Goal: Understand site structure: Understand site structure

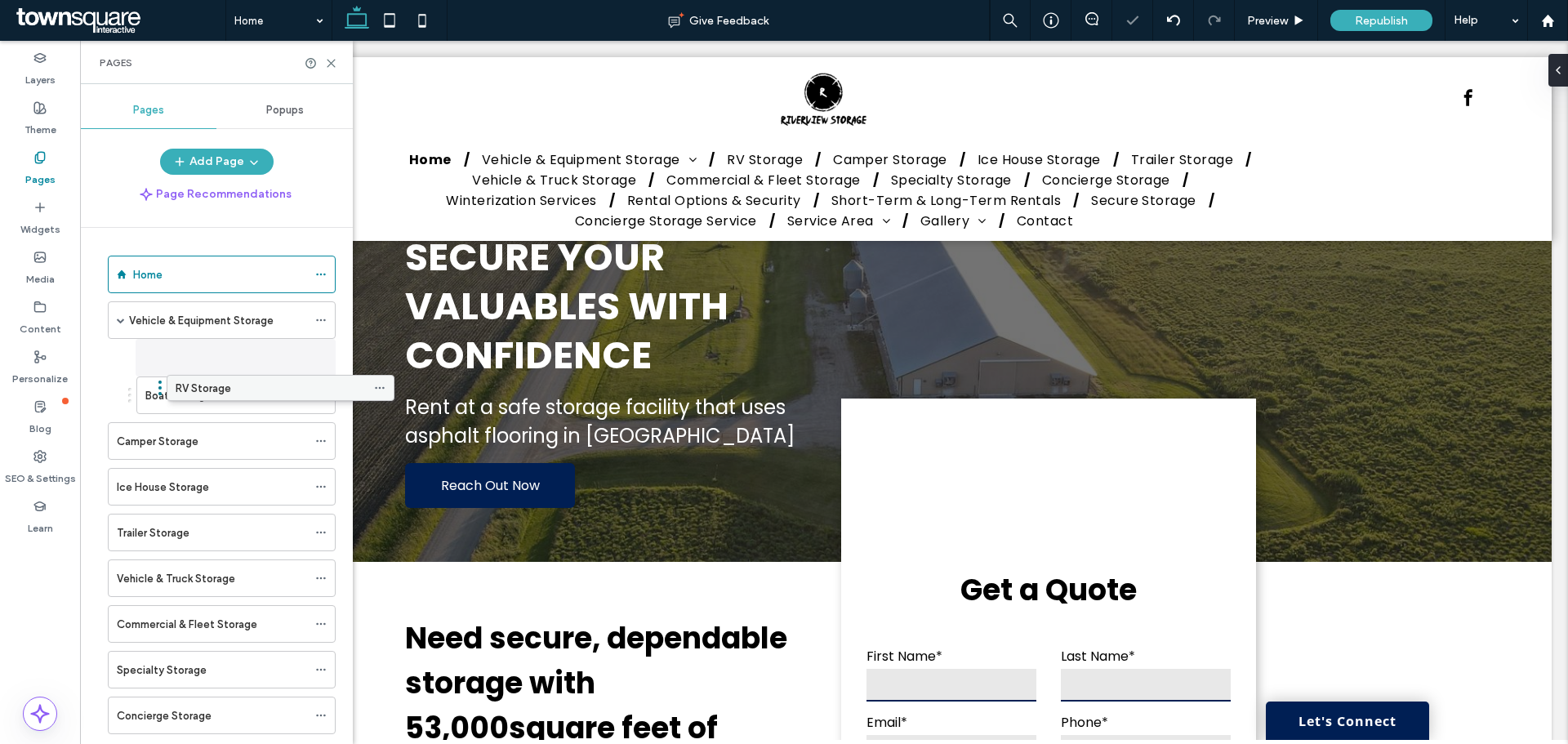
drag, startPoint x: 149, startPoint y: 408, endPoint x: 208, endPoint y: 398, distance: 59.8
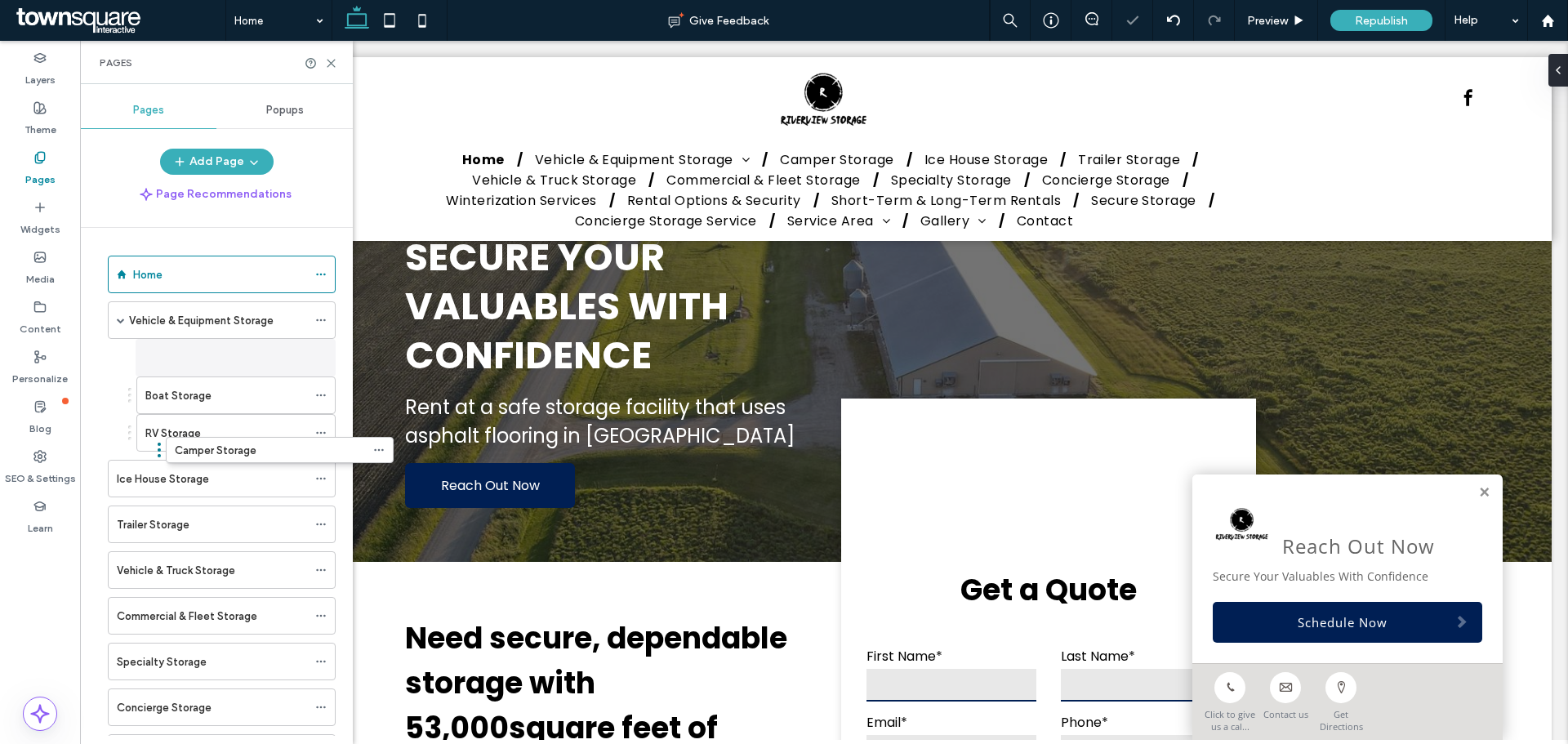
drag, startPoint x: 164, startPoint y: 448, endPoint x: 221, endPoint y: 432, distance: 59.2
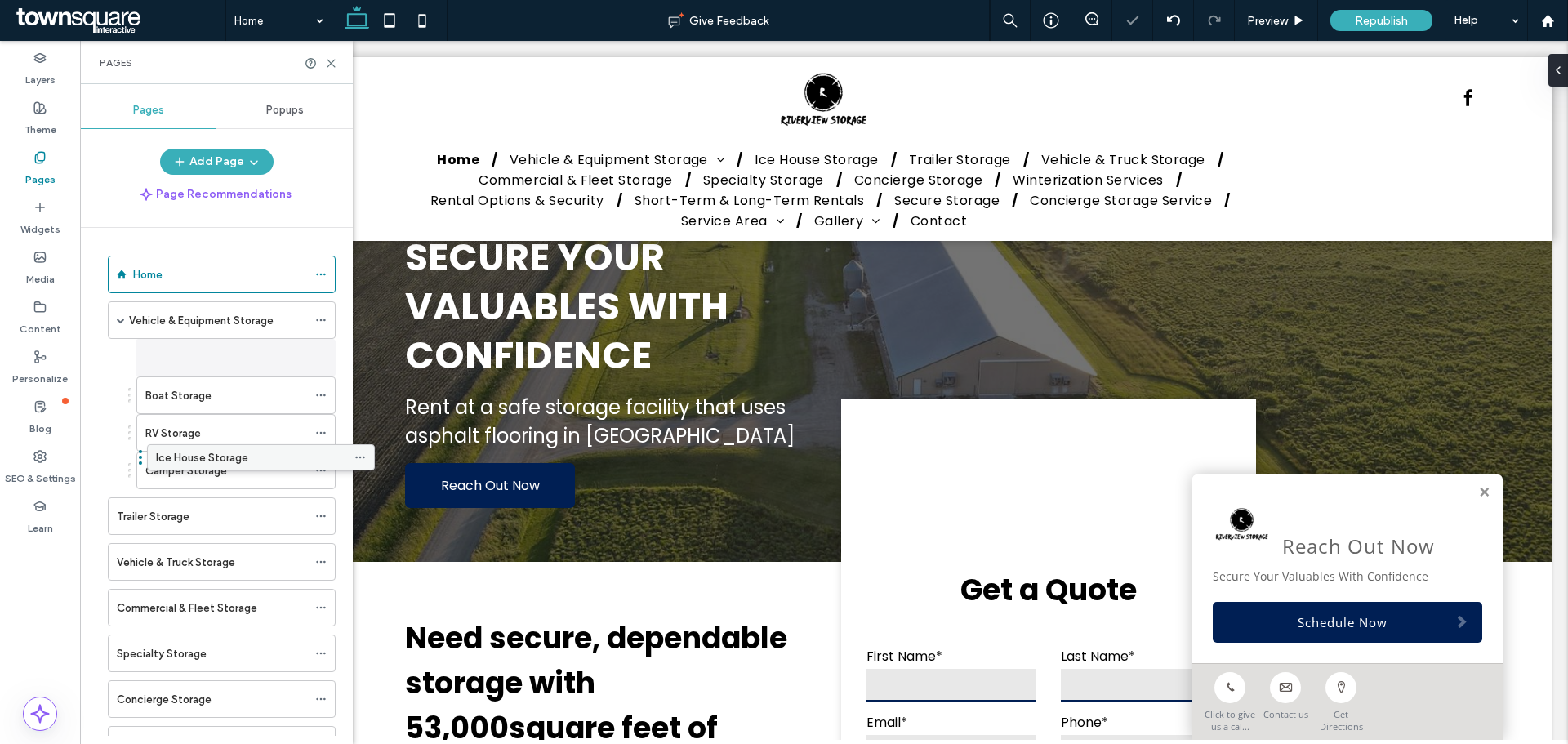
drag, startPoint x: 179, startPoint y: 482, endPoint x: 224, endPoint y: 465, distance: 48.1
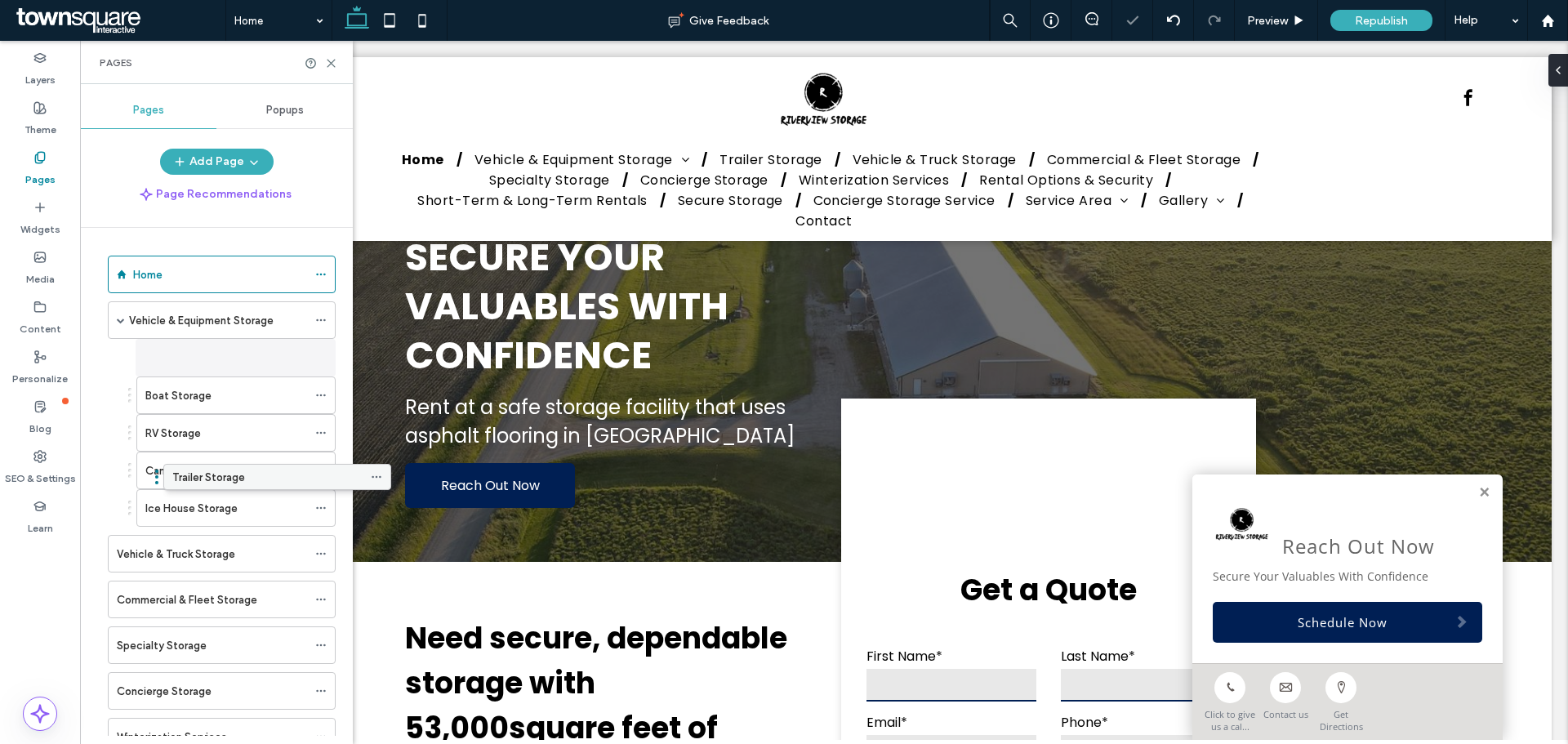
drag, startPoint x: 165, startPoint y: 516, endPoint x: 220, endPoint y: 482, distance: 64.7
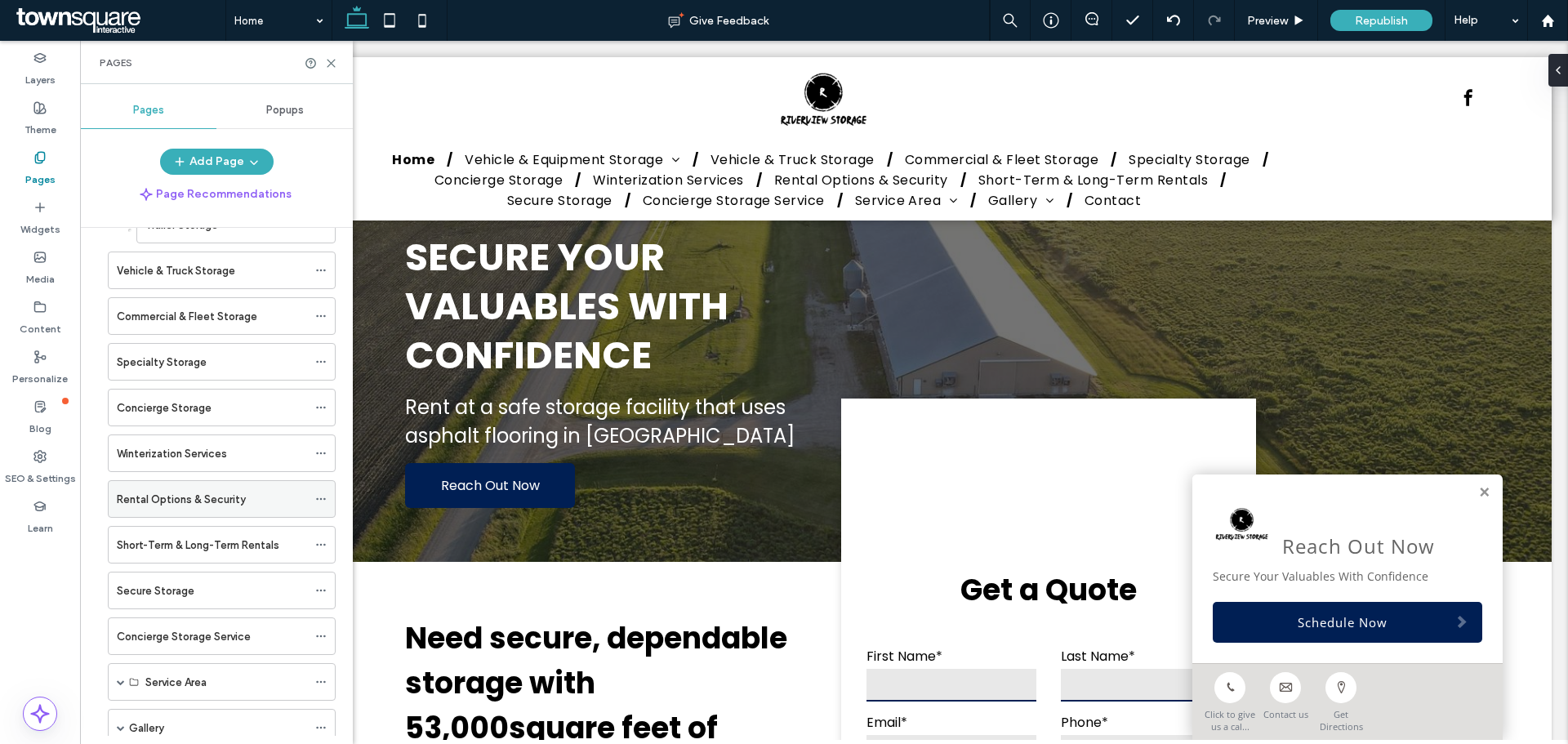
scroll to position [278, 0]
drag, startPoint x: 164, startPoint y: 417, endPoint x: 203, endPoint y: 408, distance: 40.0
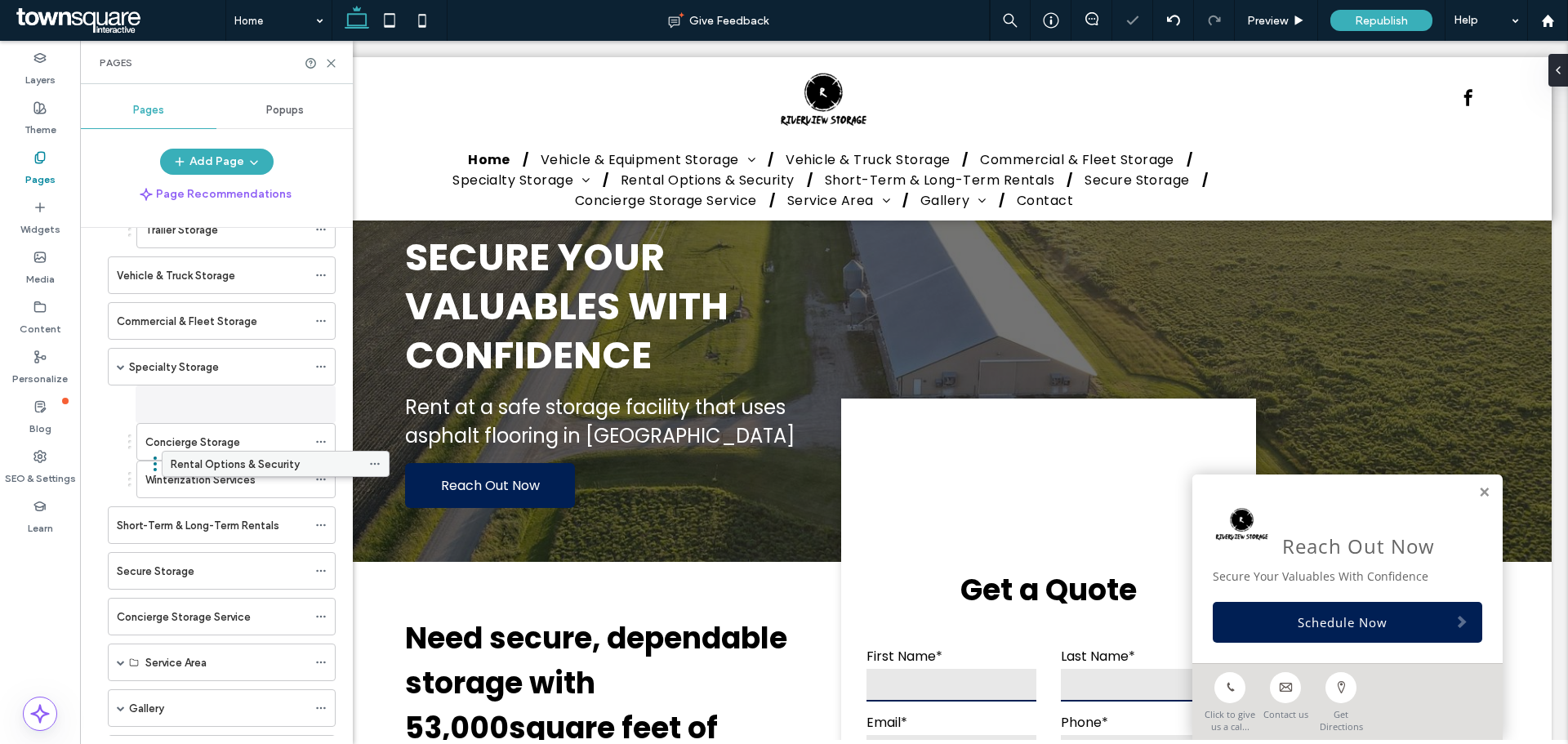
drag, startPoint x: 167, startPoint y: 494, endPoint x: 221, endPoint y: 476, distance: 56.9
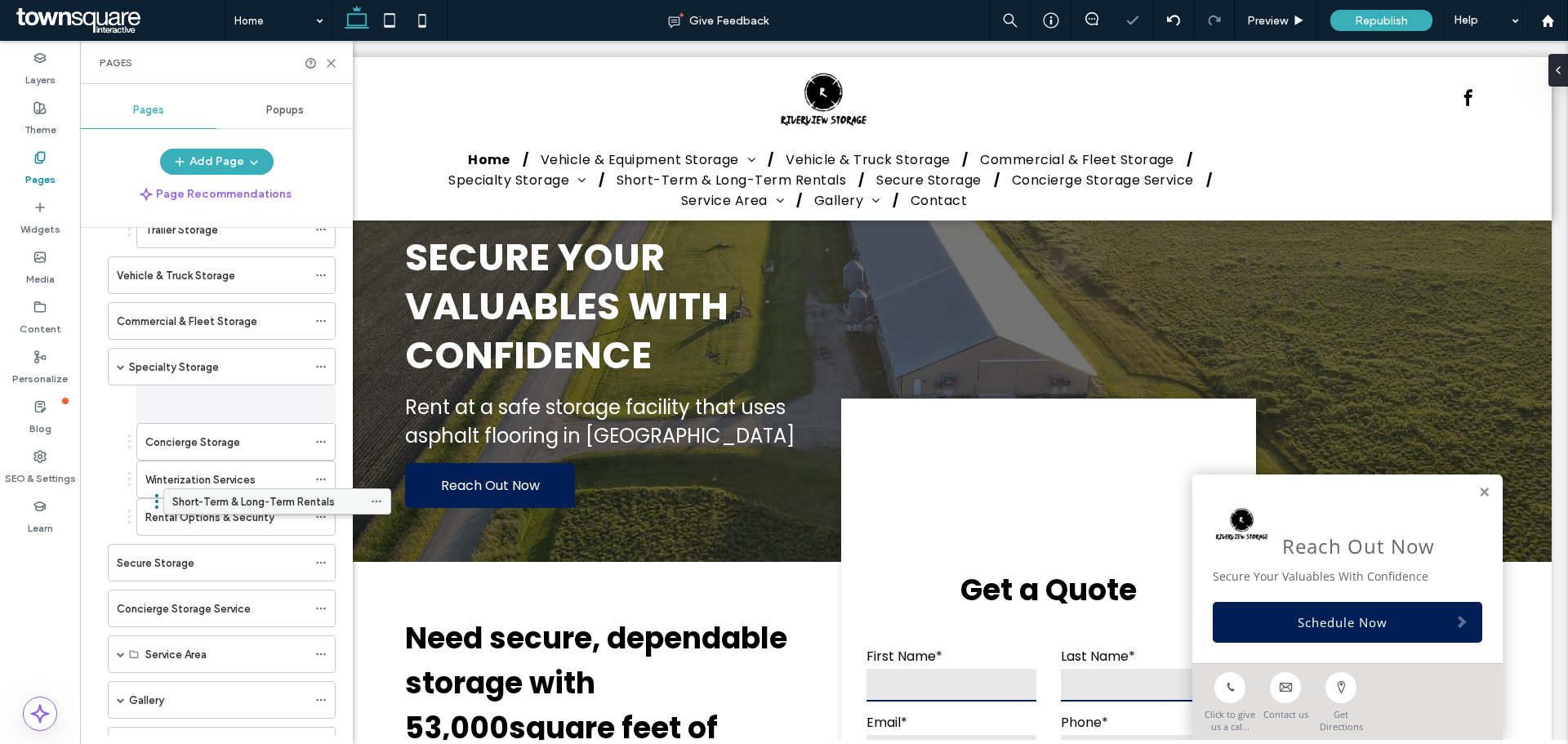
drag, startPoint x: 174, startPoint y: 522, endPoint x: 232, endPoint y: 503, distance: 61.0
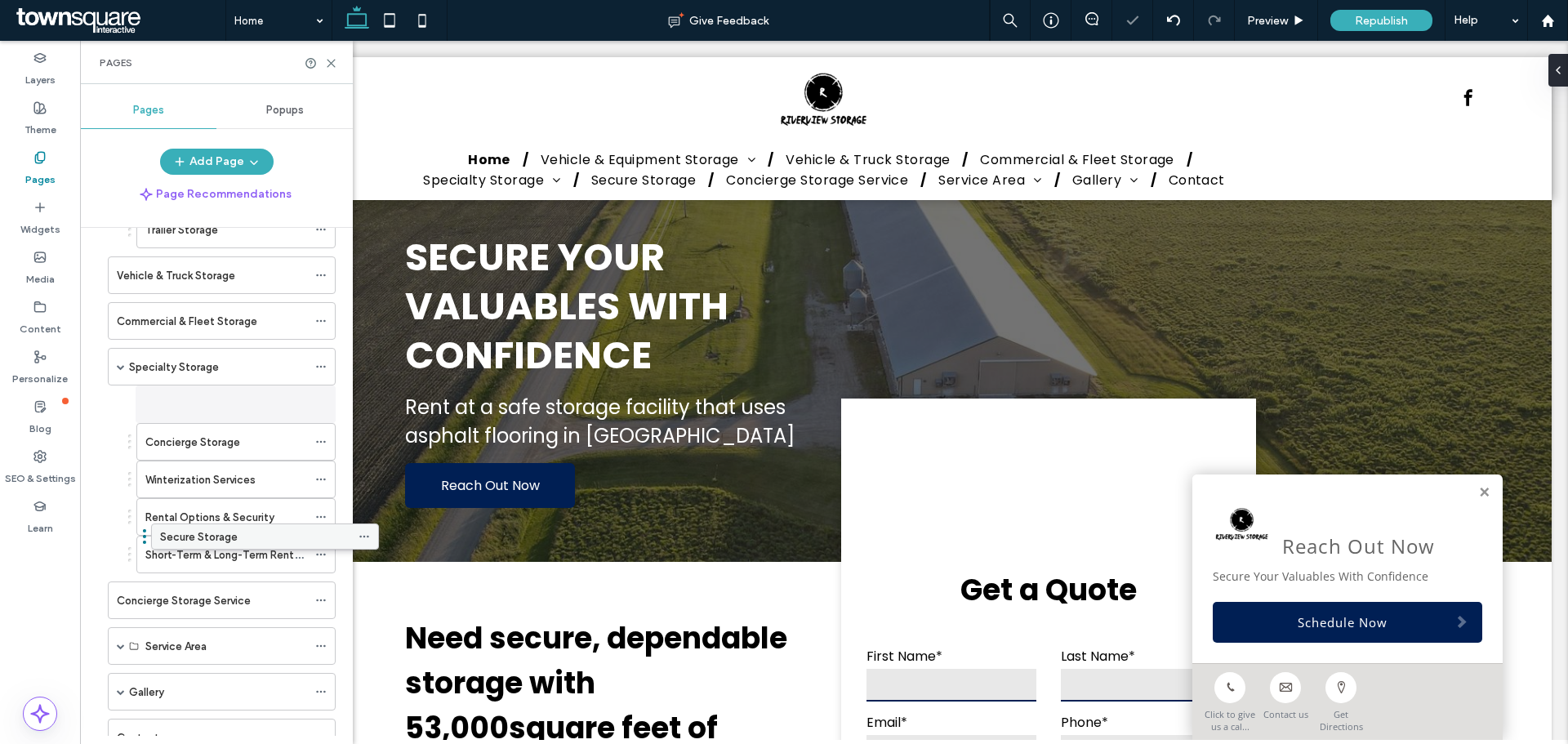
drag, startPoint x: 184, startPoint y: 562, endPoint x: 228, endPoint y: 542, distance: 48.3
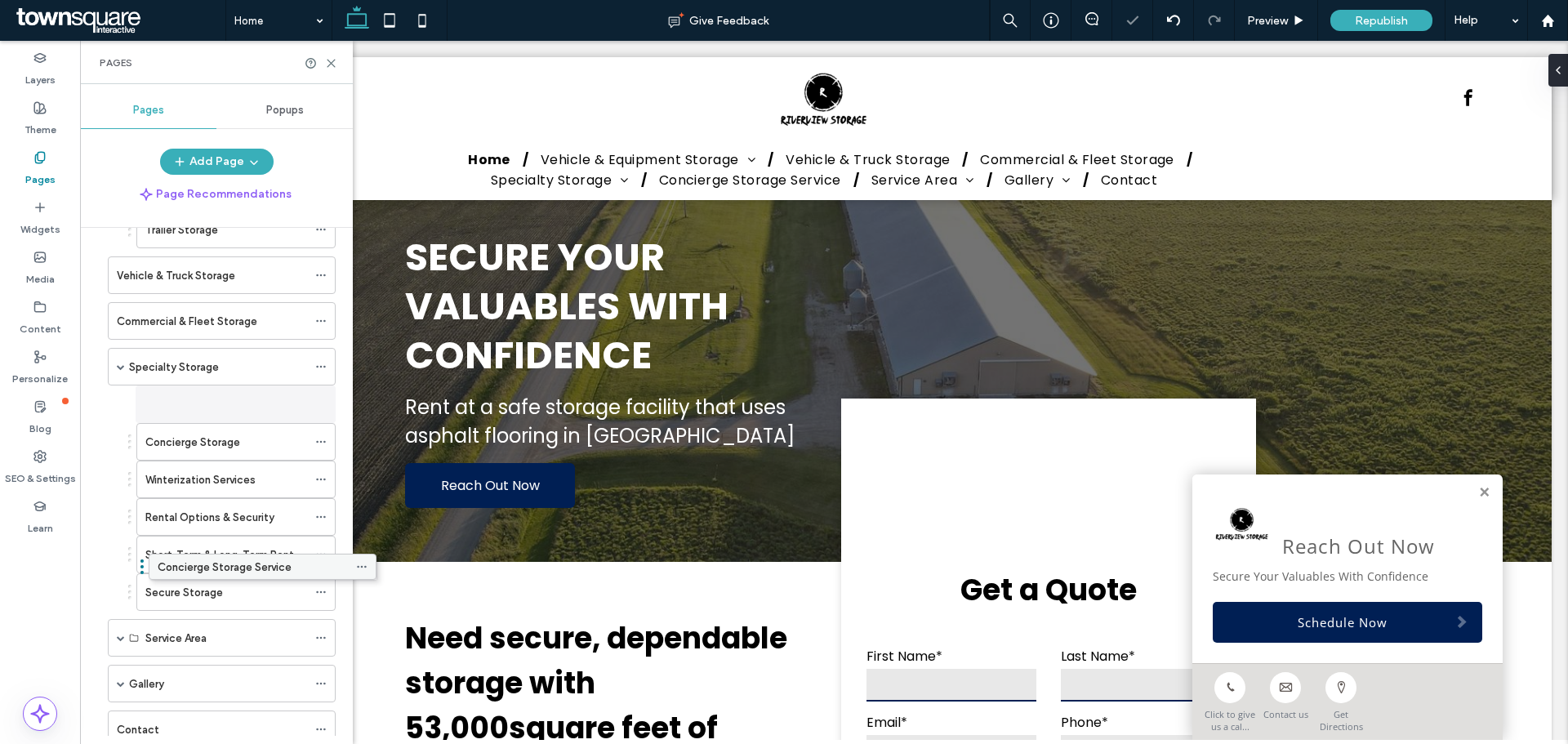
drag, startPoint x: 189, startPoint y: 603, endPoint x: 231, endPoint y: 574, distance: 51.0
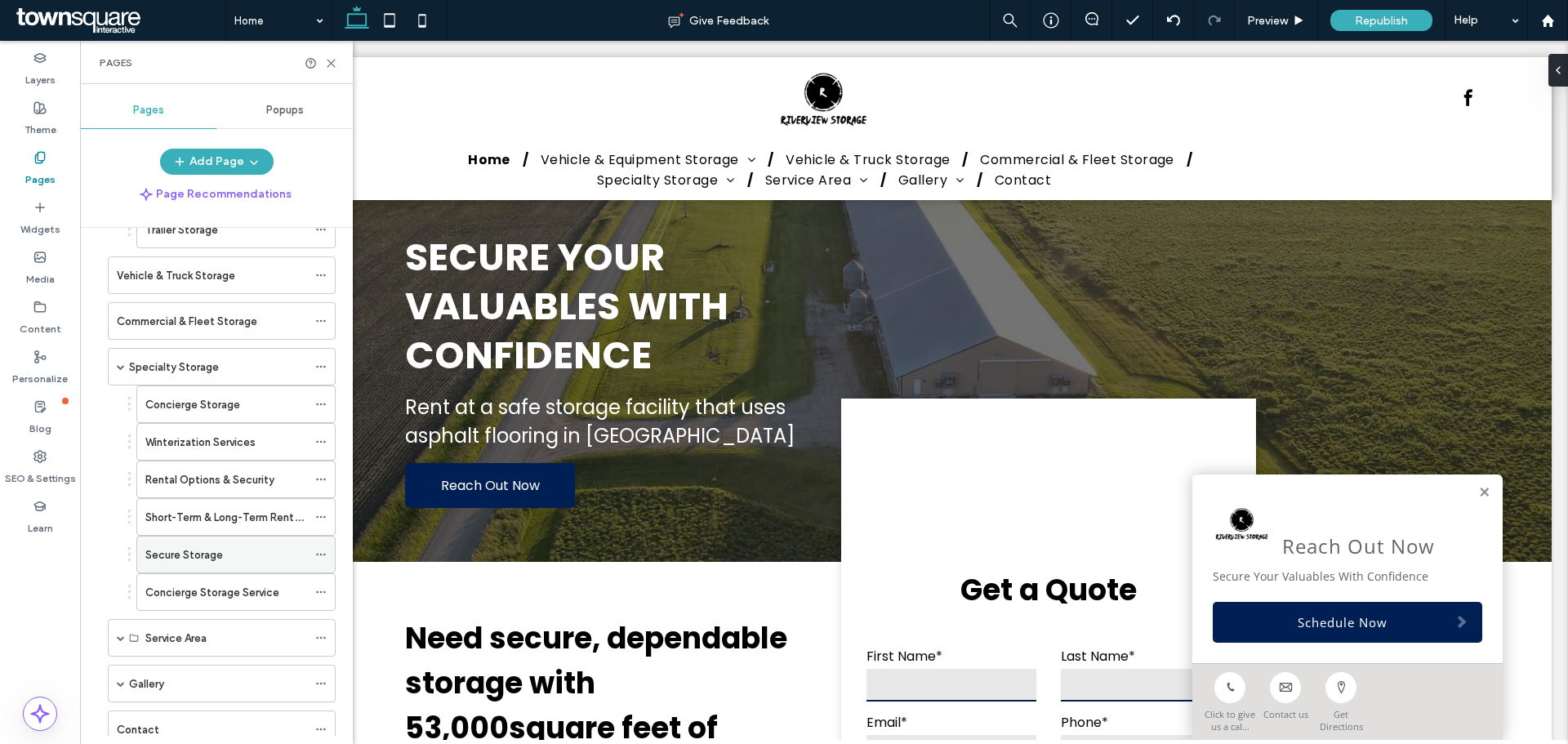
scroll to position [331, 0]
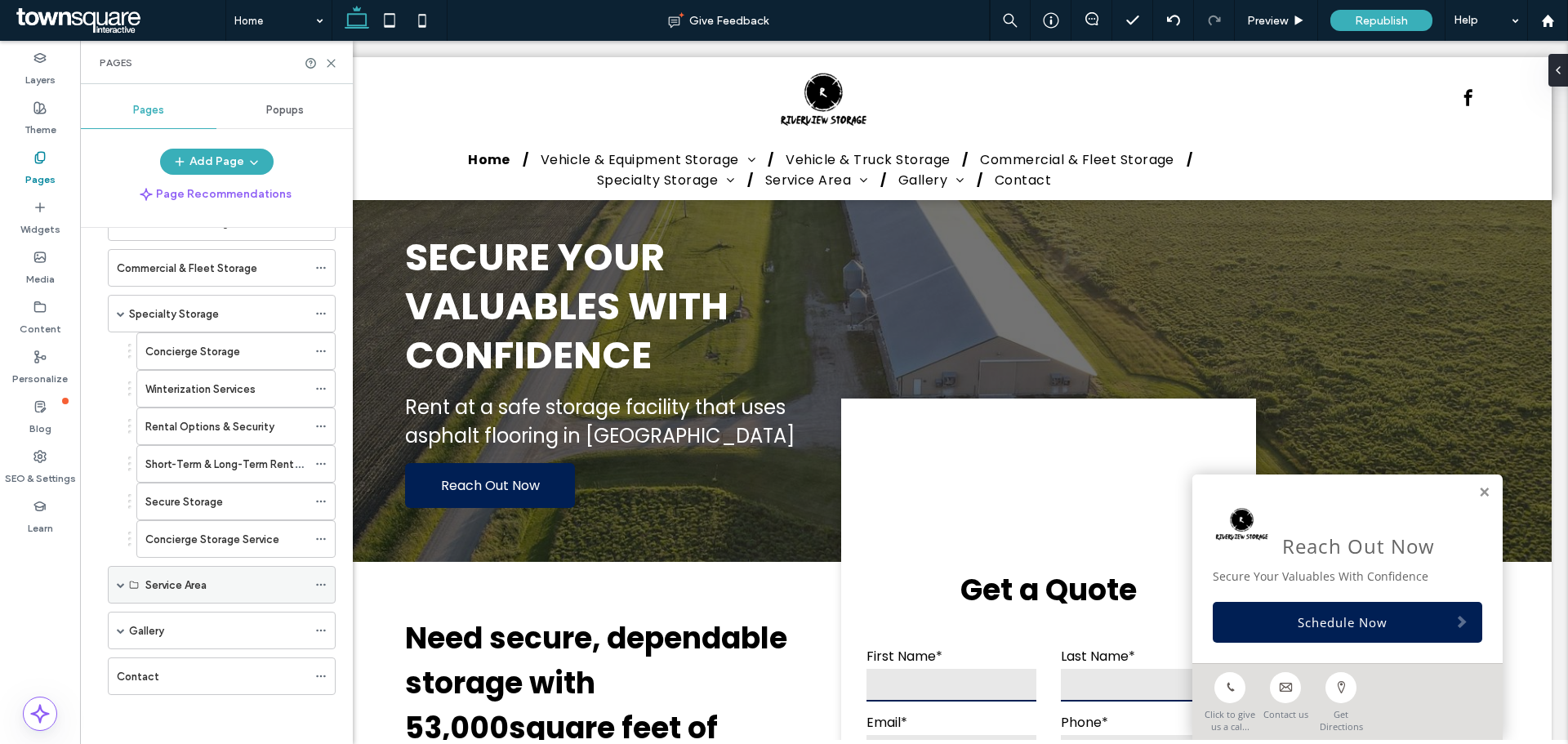
click at [113, 586] on div "Service Area" at bounding box center [221, 585] width 228 height 38
click at [120, 585] on span at bounding box center [121, 584] width 8 height 8
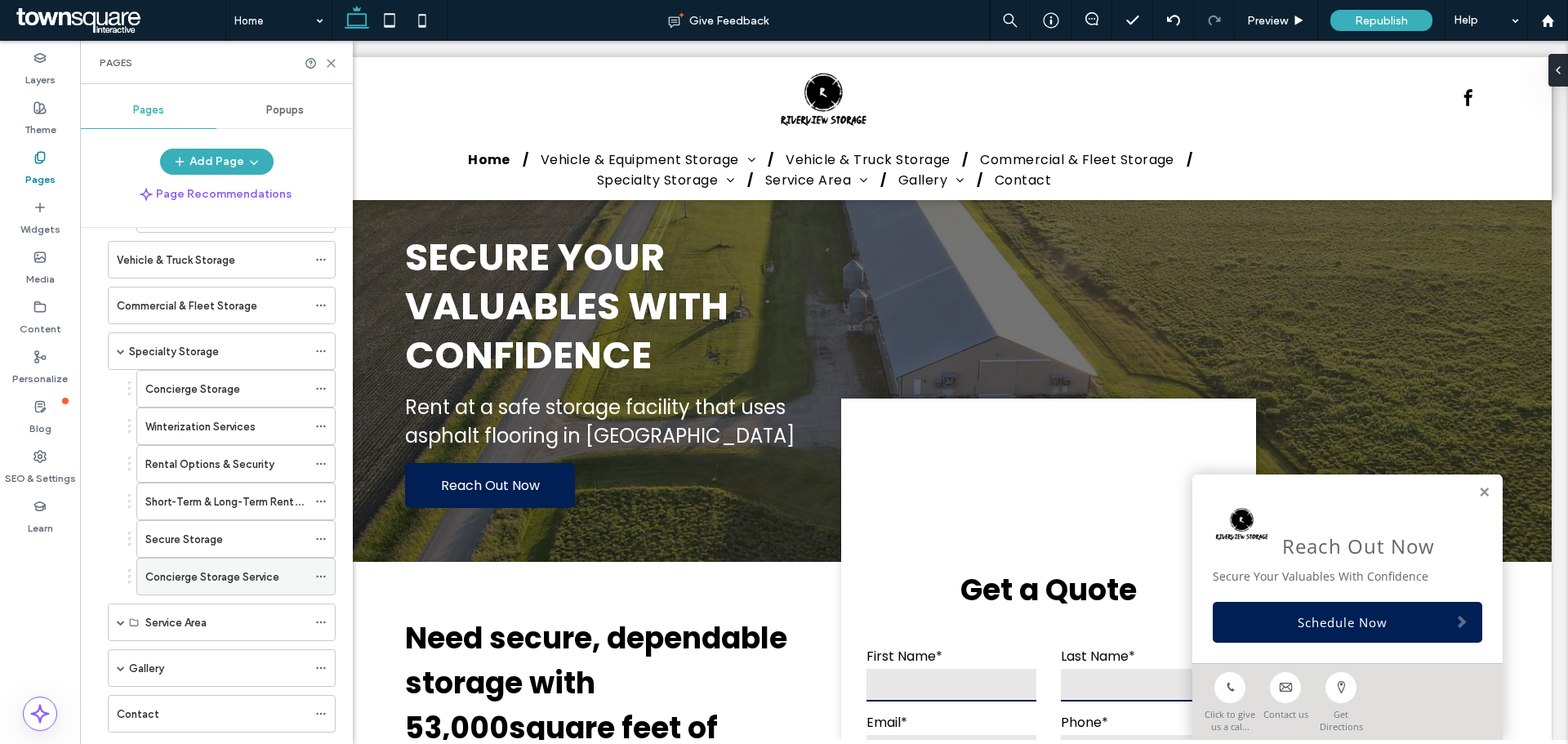
scroll to position [293, 0]
click at [123, 670] on span at bounding box center [121, 668] width 8 height 8
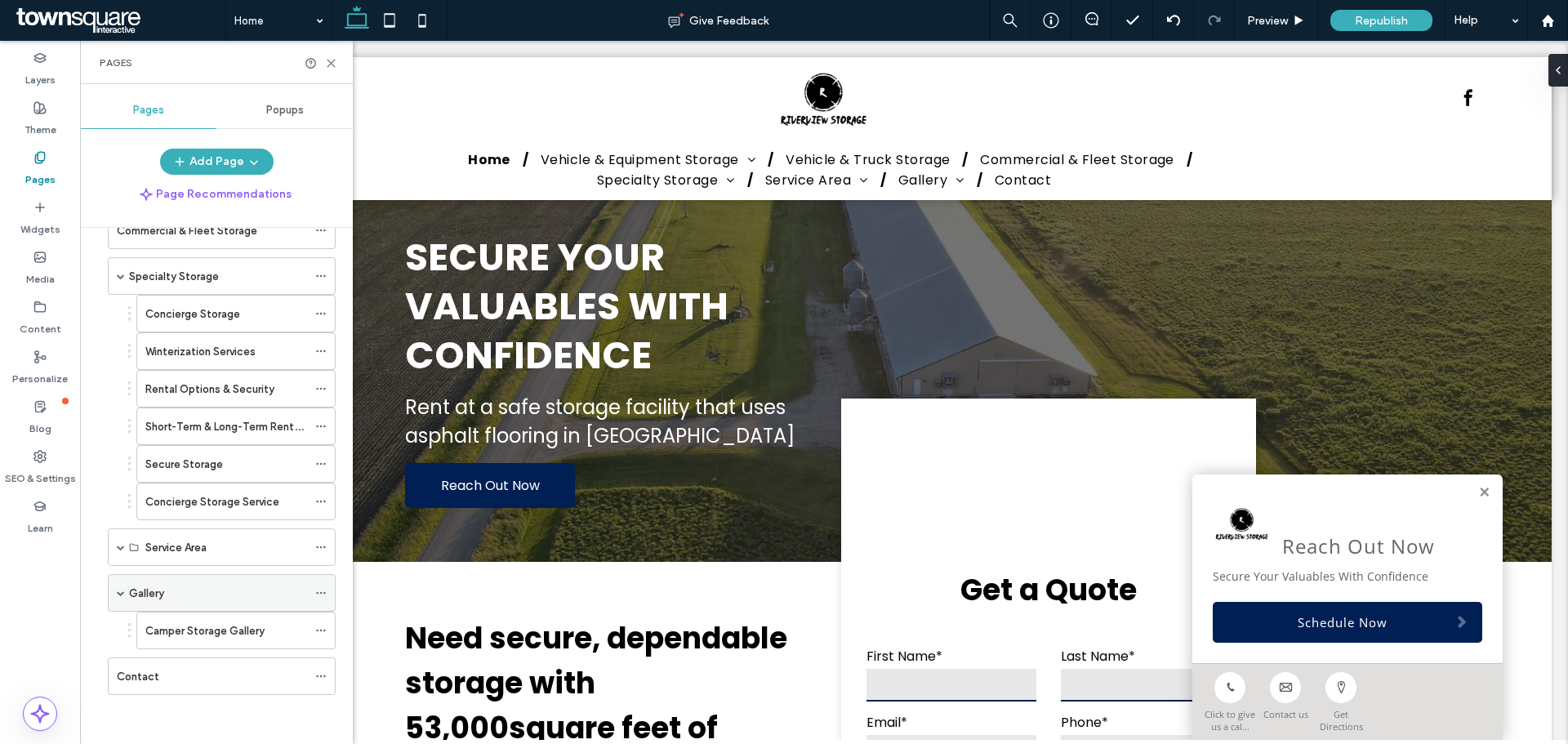
click at [117, 594] on span at bounding box center [121, 592] width 8 height 8
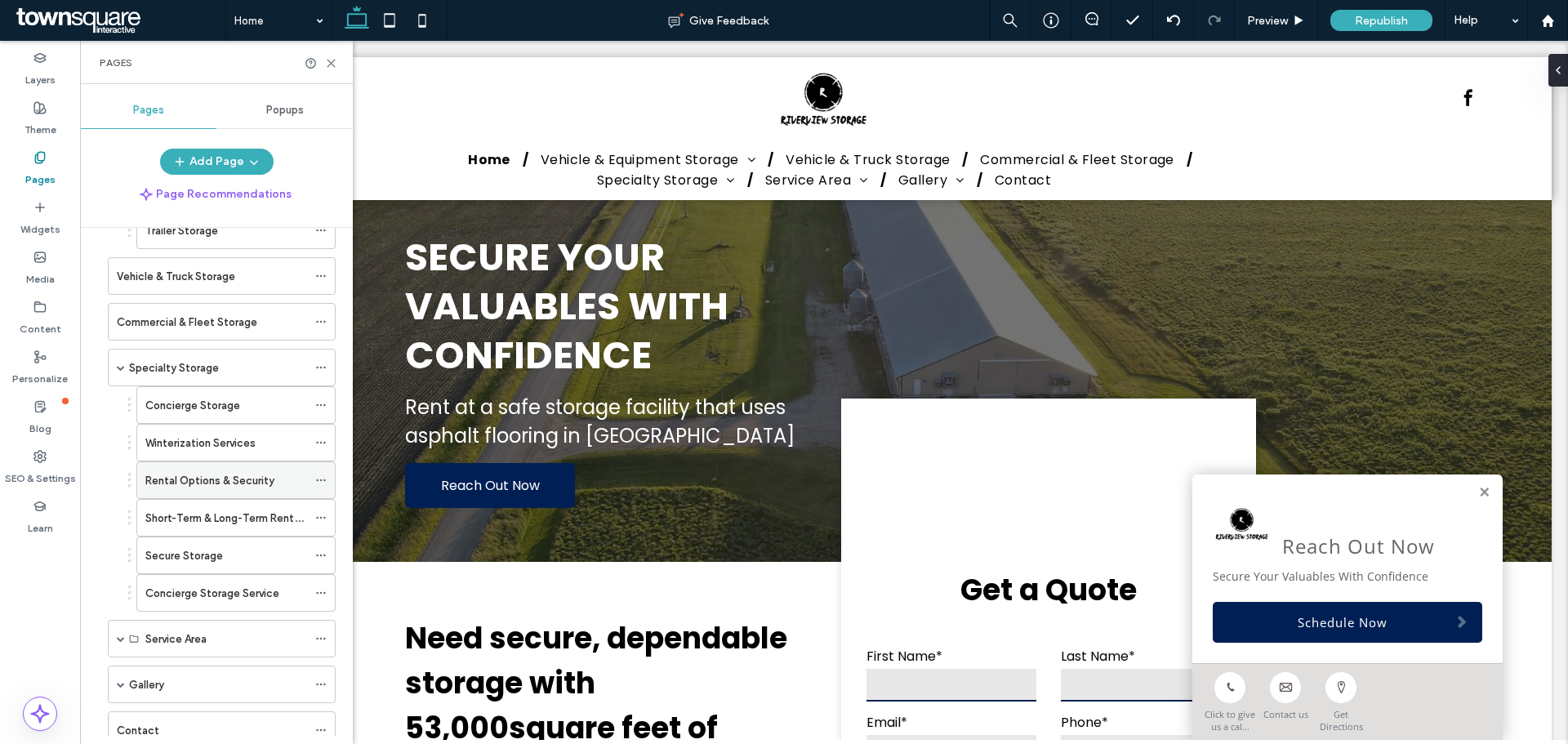
scroll to position [274, 0]
click at [121, 370] on span at bounding box center [121, 371] width 8 height 8
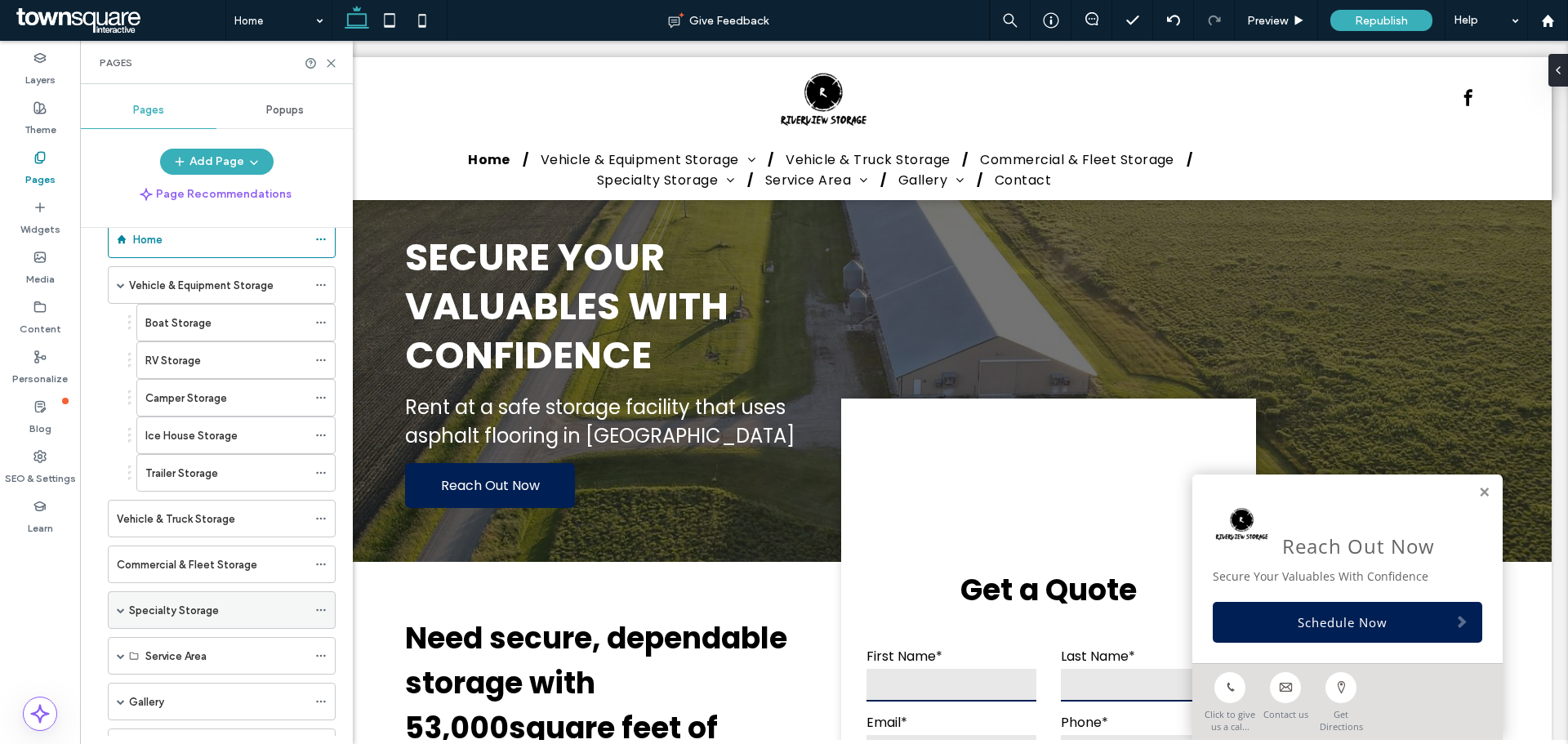
scroll to position [0, 0]
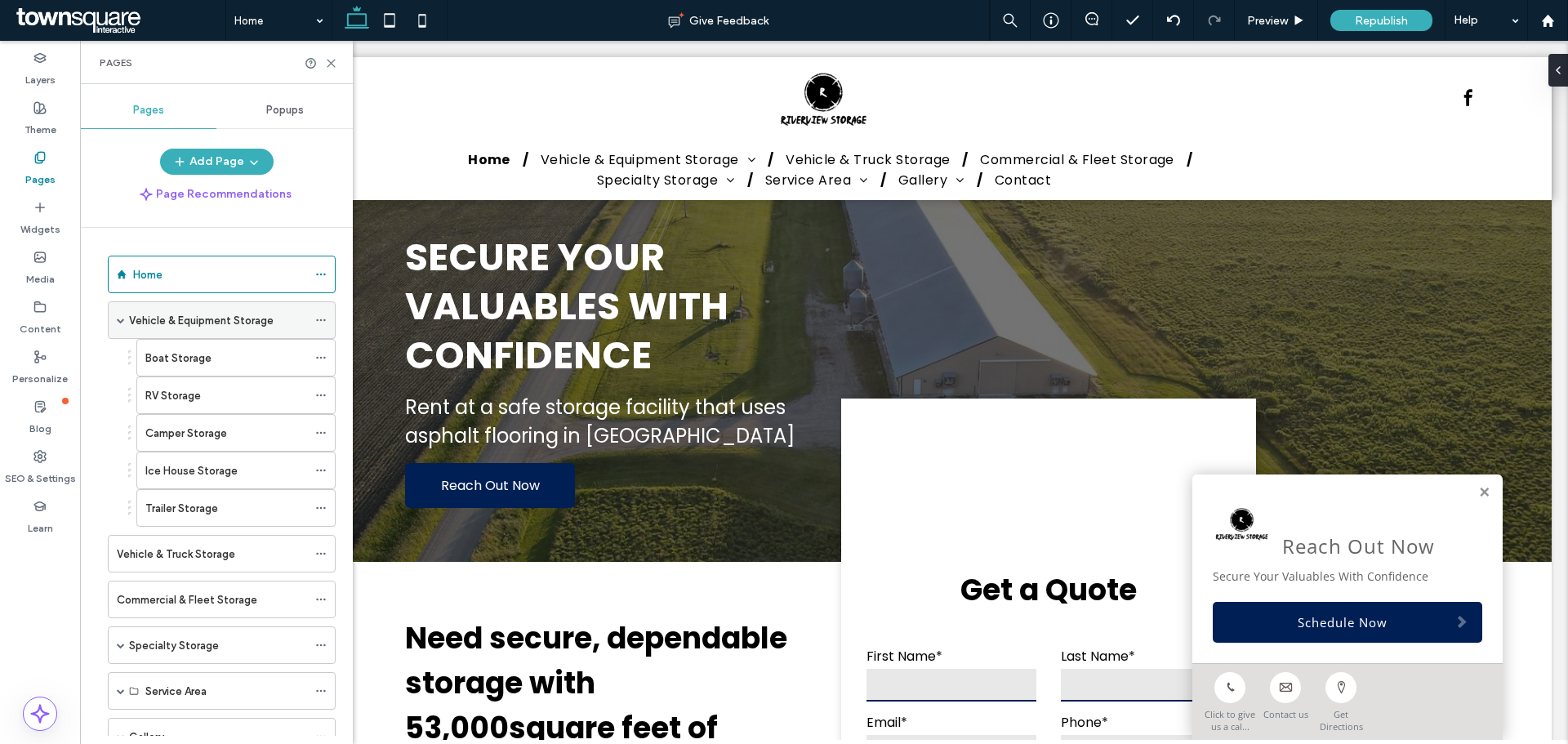
click at [124, 320] on span at bounding box center [121, 320] width 8 height 8
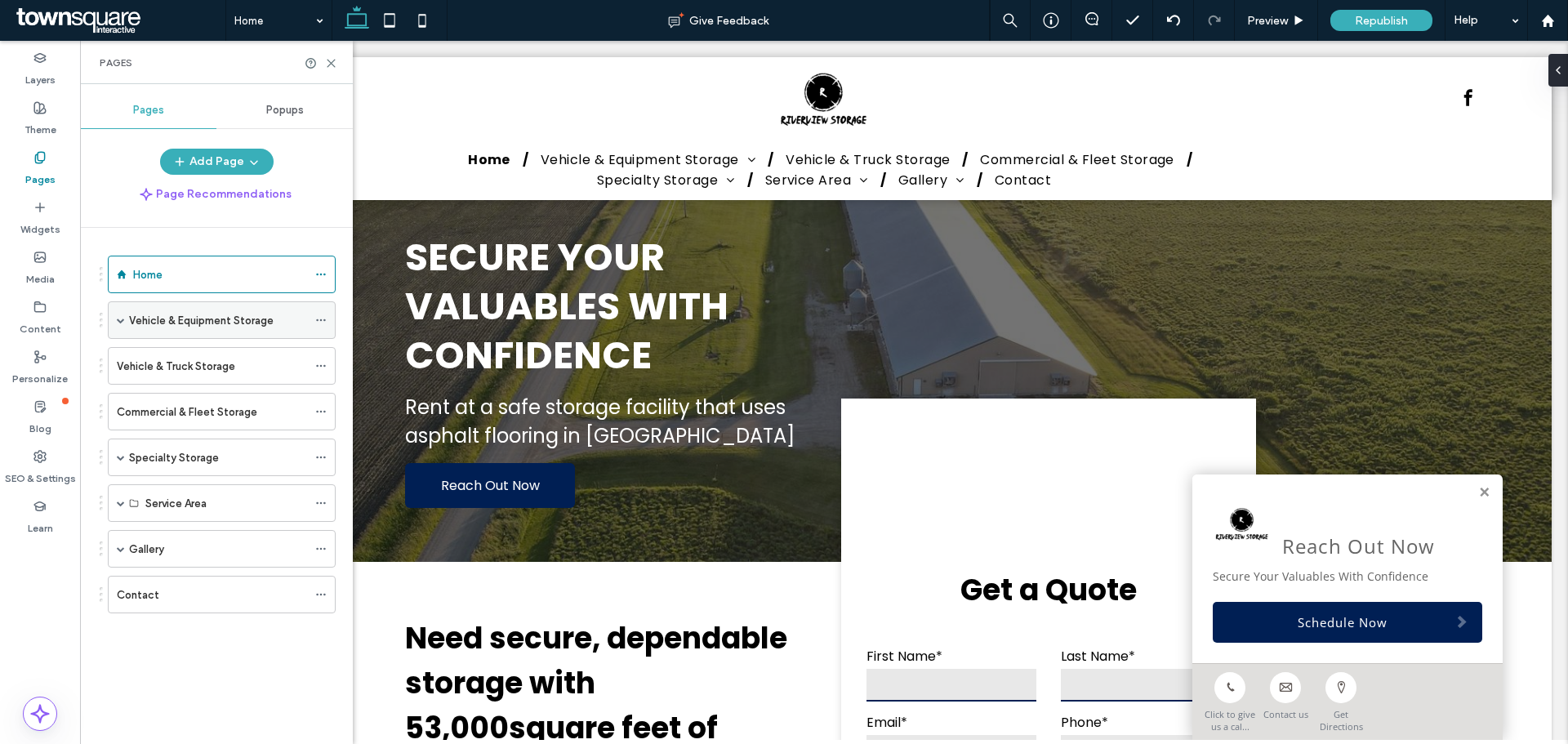
click at [127, 321] on div "Vehicle & Equipment Storage" at bounding box center [221, 320] width 228 height 38
click at [117, 321] on span at bounding box center [121, 320] width 8 height 8
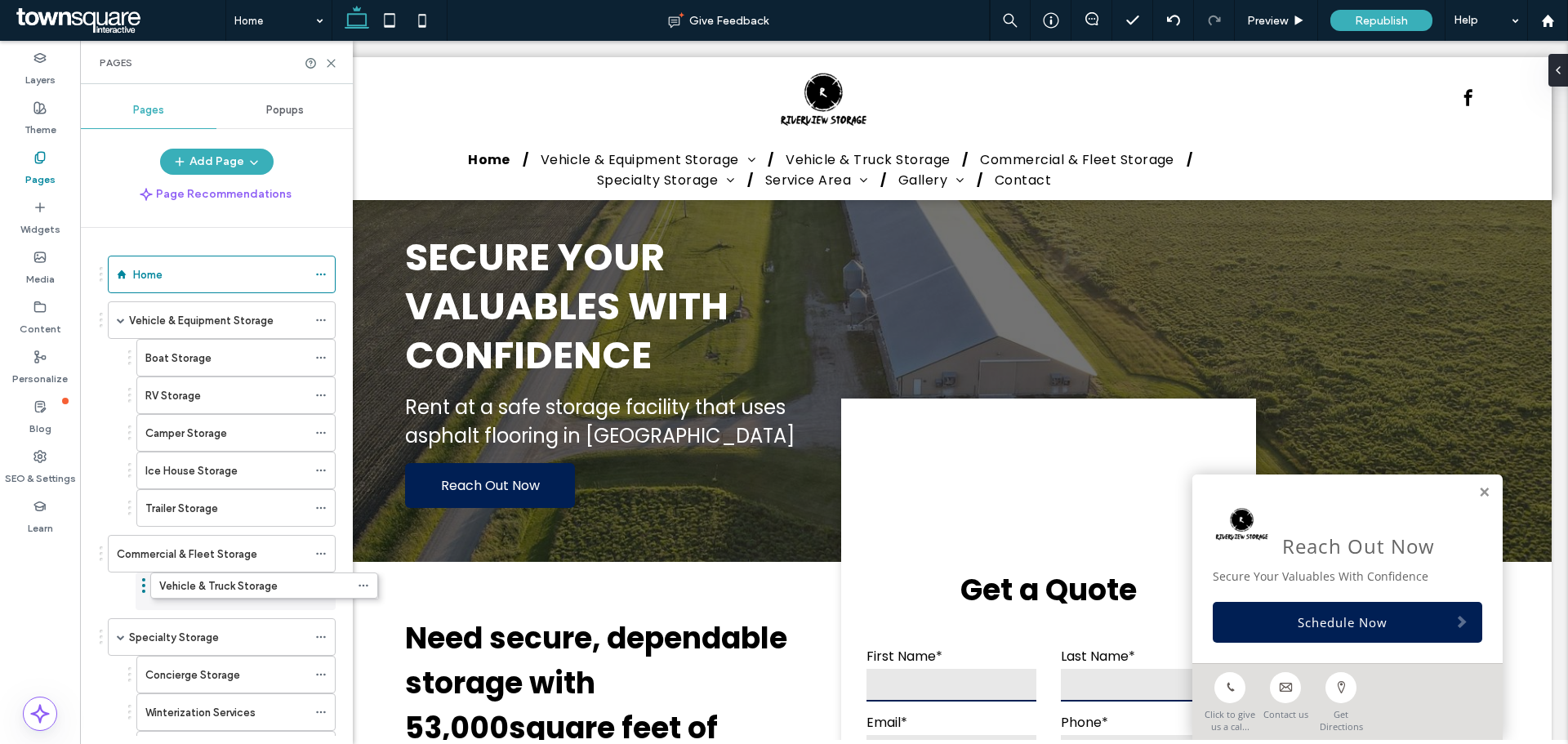
drag, startPoint x: 178, startPoint y: 568, endPoint x: 220, endPoint y: 605, distance: 56.0
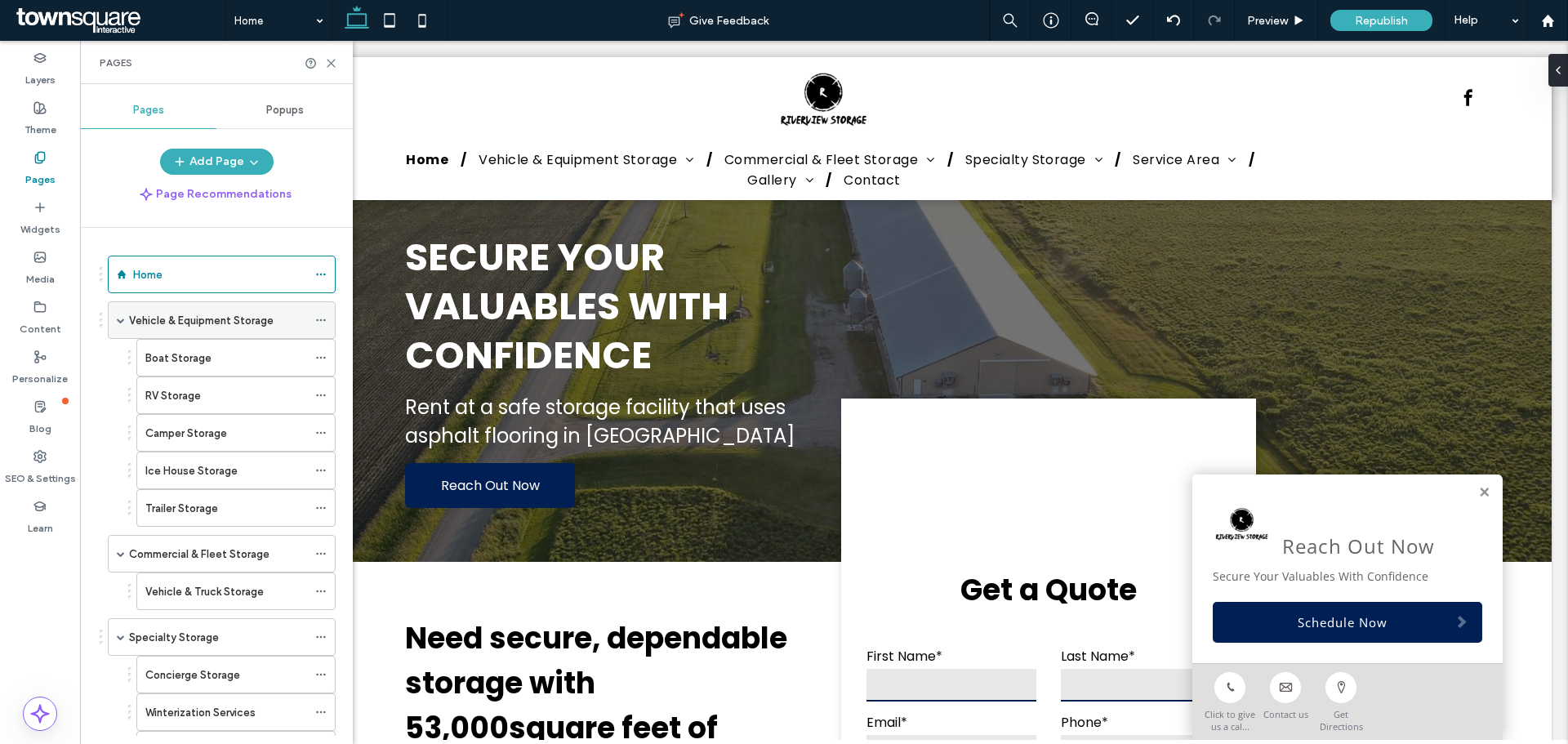
click at [119, 329] on span at bounding box center [121, 320] width 8 height 36
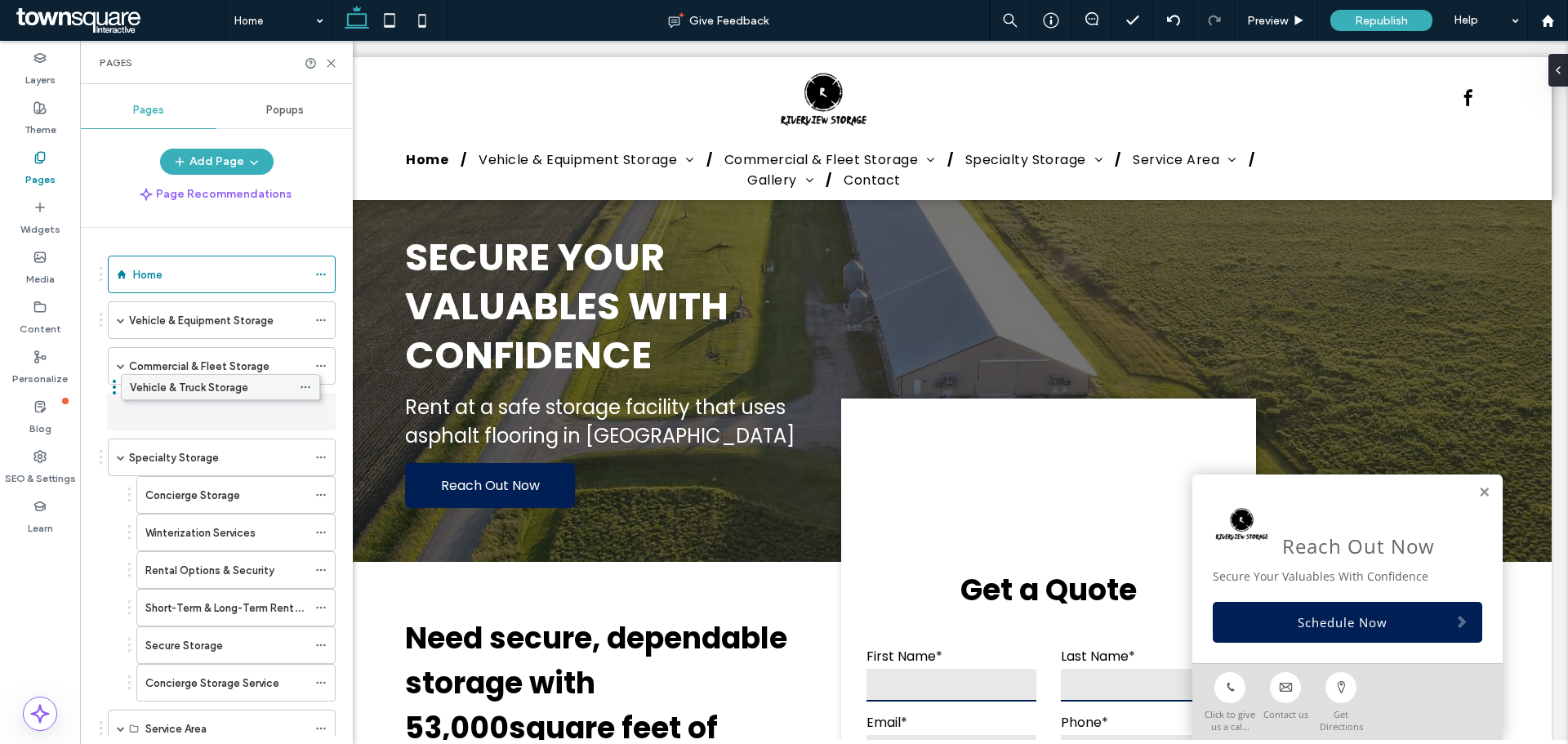
drag, startPoint x: 174, startPoint y: 401, endPoint x: 160, endPoint y: 395, distance: 15.2
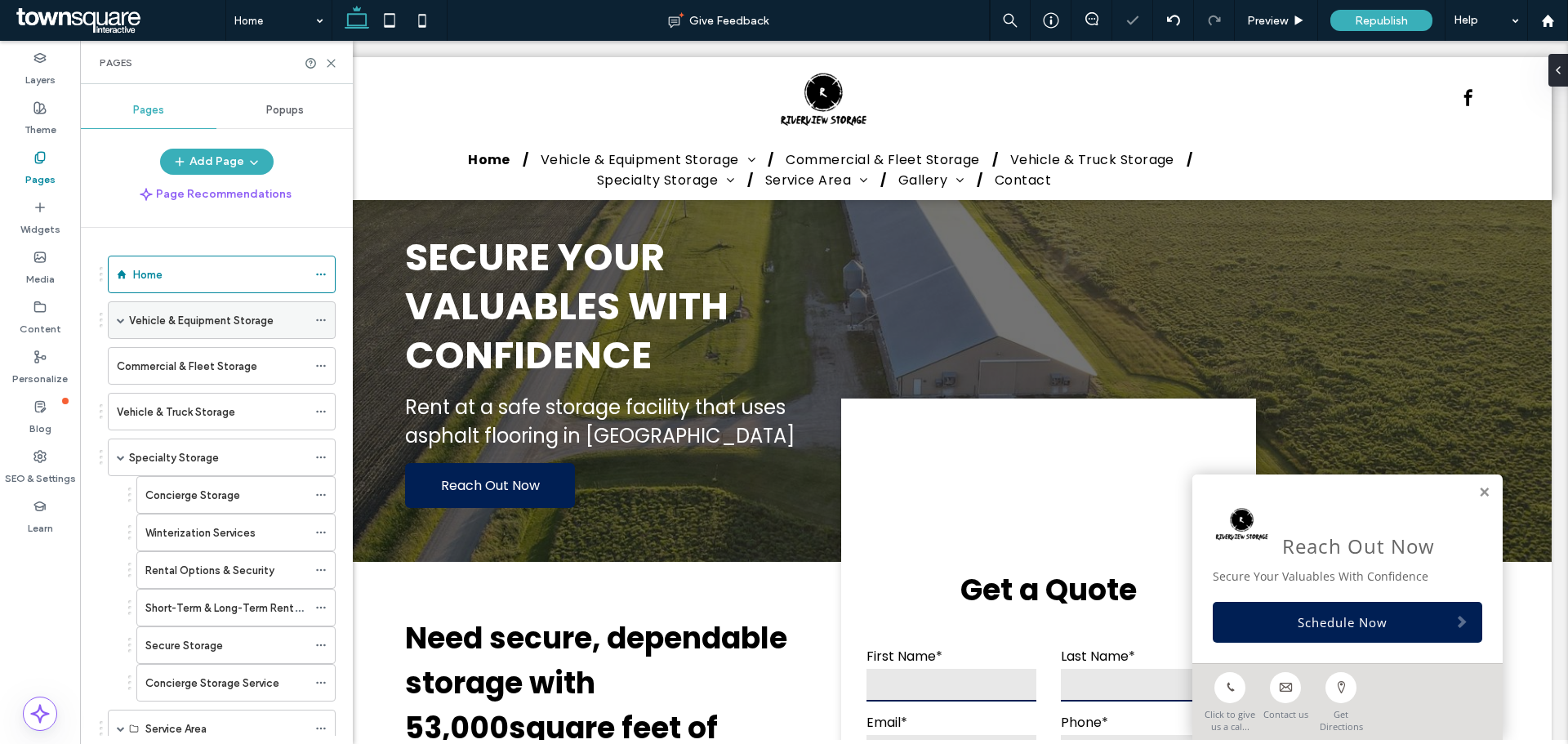
click at [121, 322] on span at bounding box center [121, 320] width 8 height 8
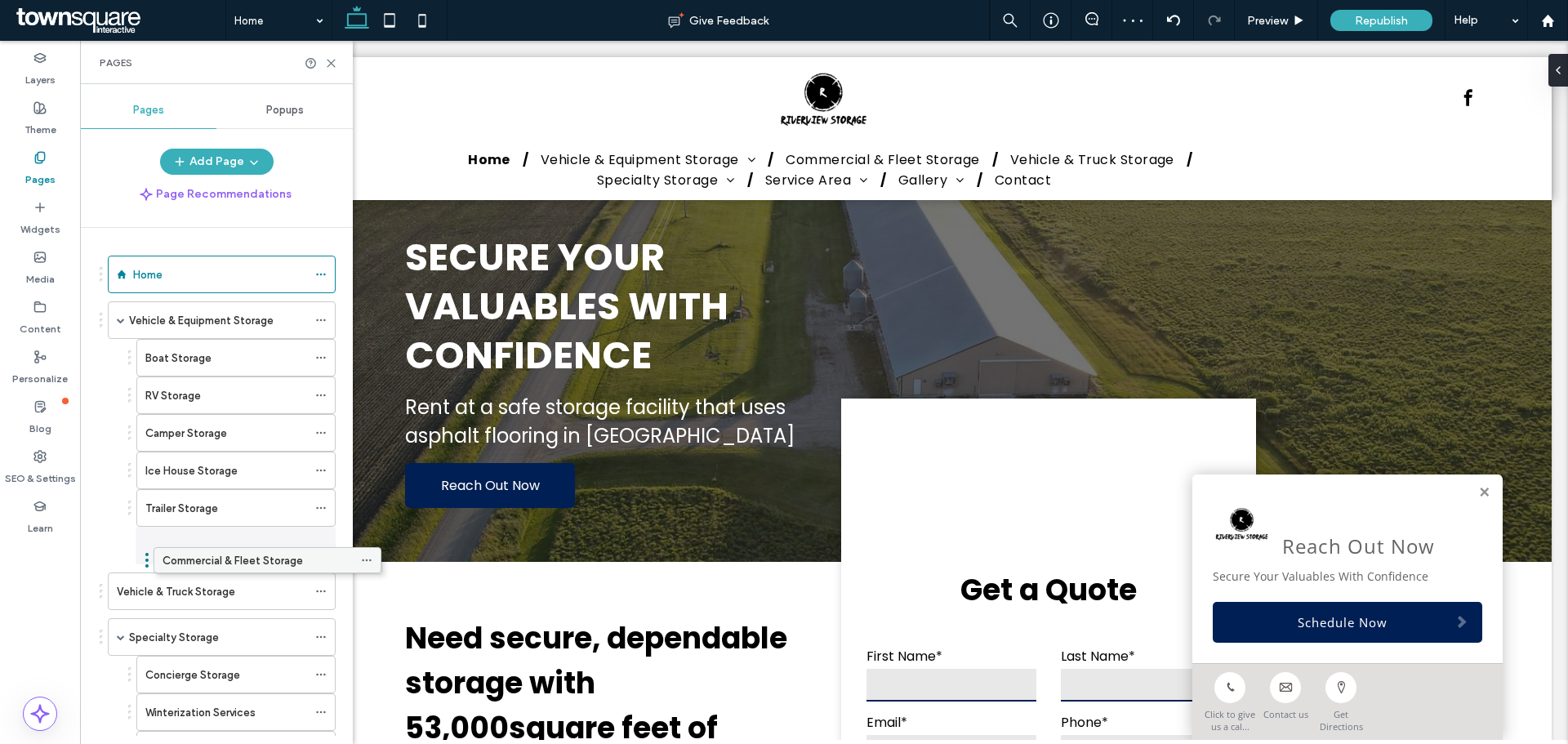
drag, startPoint x: 150, startPoint y: 545, endPoint x: 199, endPoint y: 544, distance: 49.0
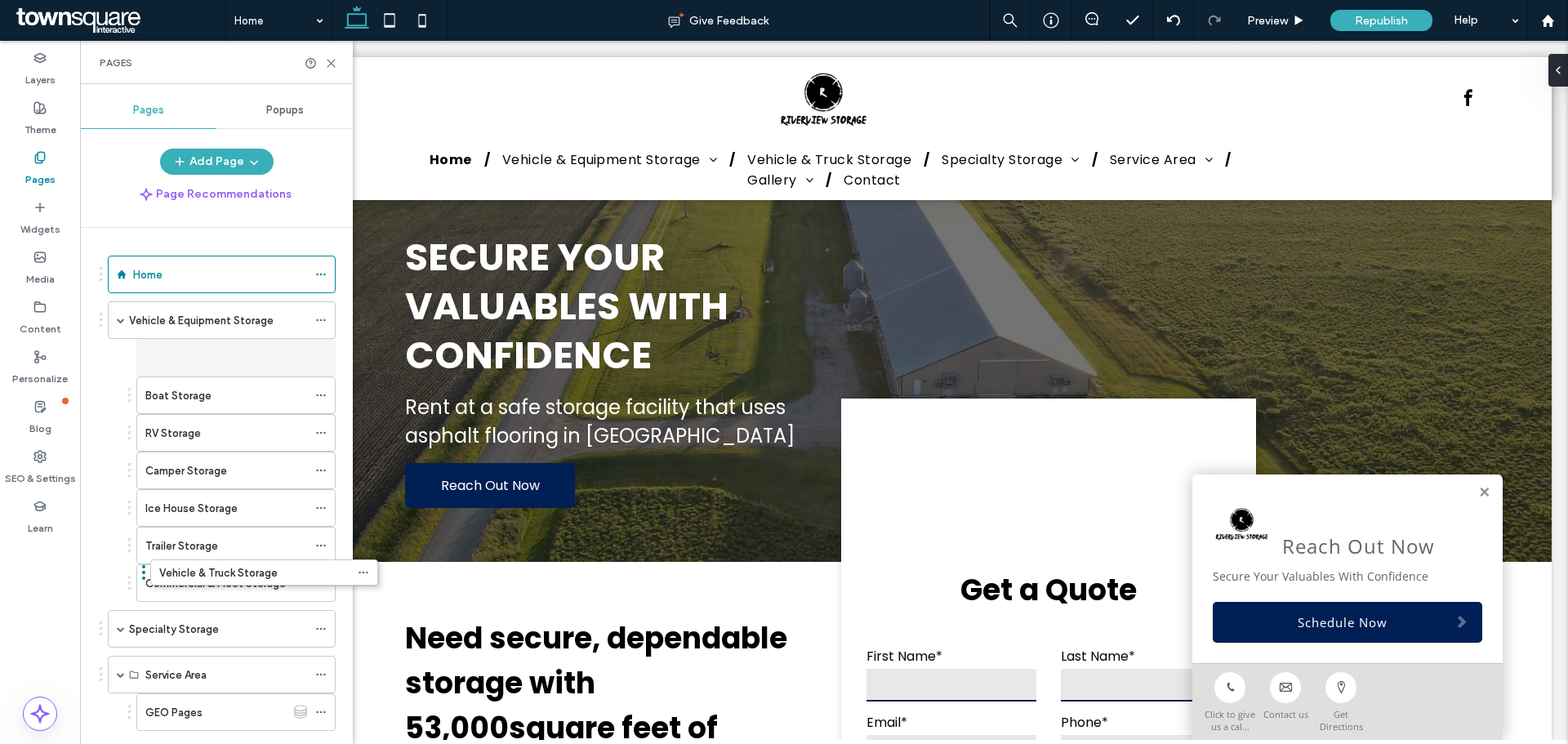
drag, startPoint x: 177, startPoint y: 601, endPoint x: 220, endPoint y: 588, distance: 44.9
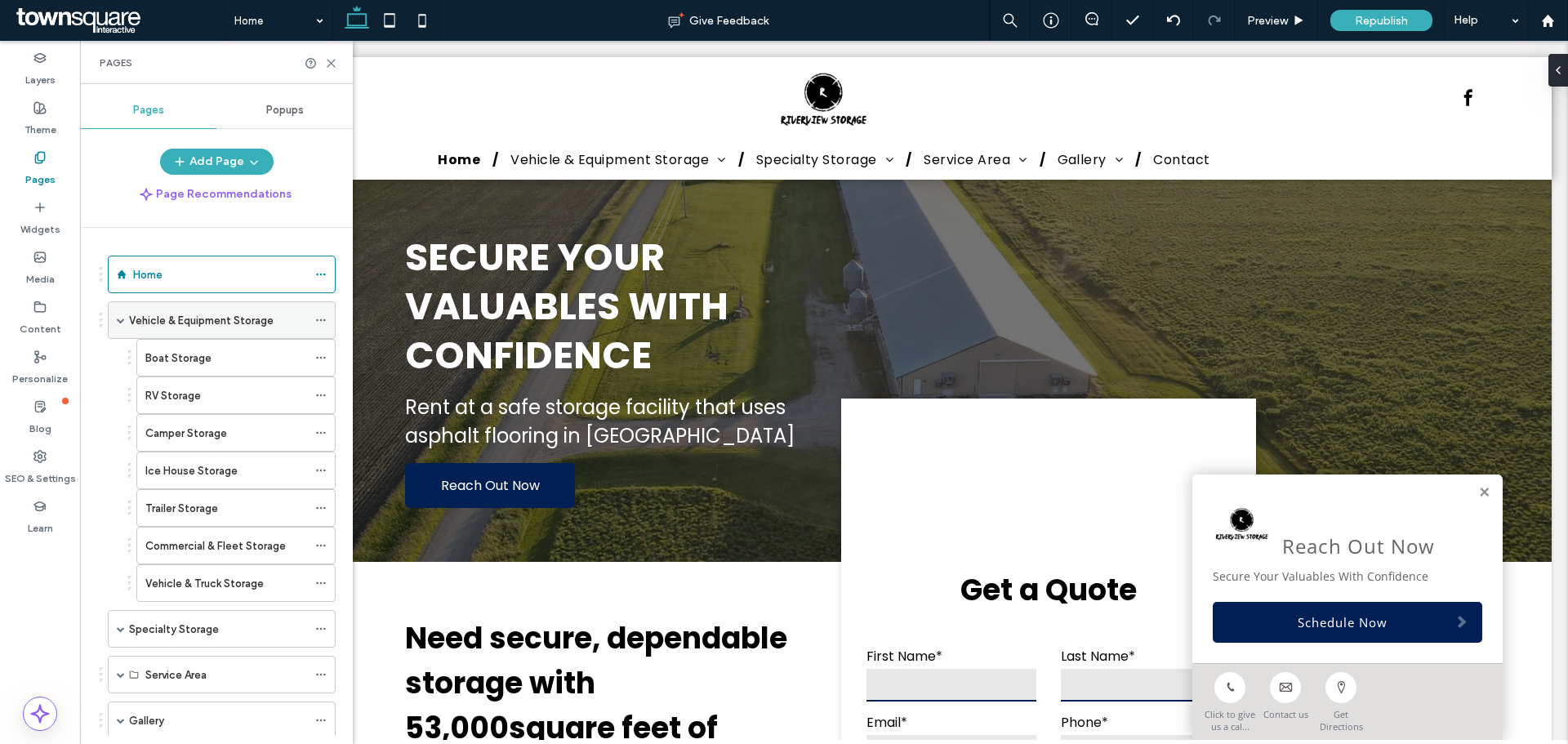
click at [119, 317] on span at bounding box center [121, 320] width 8 height 8
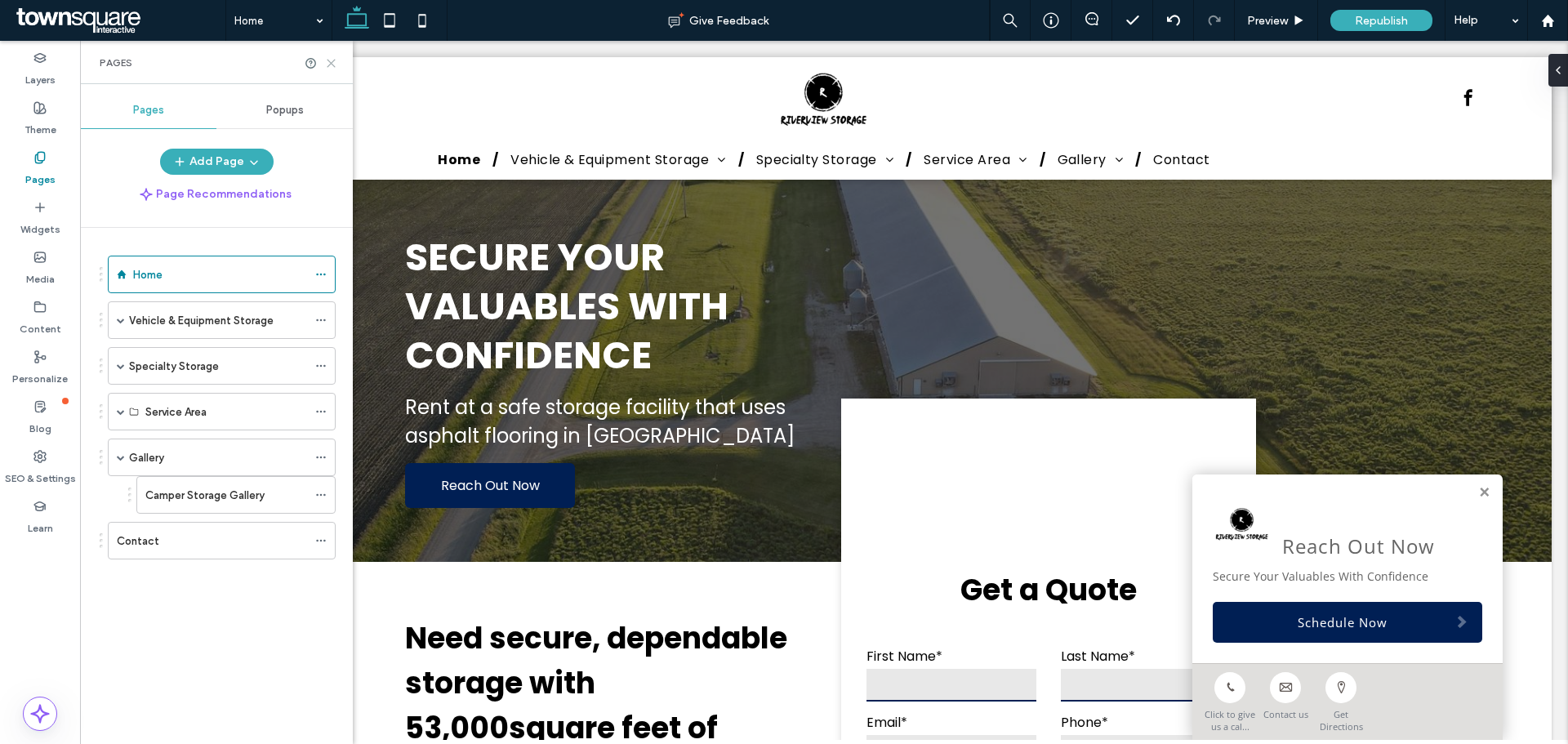
click at [328, 64] on icon at bounding box center [330, 63] width 12 height 12
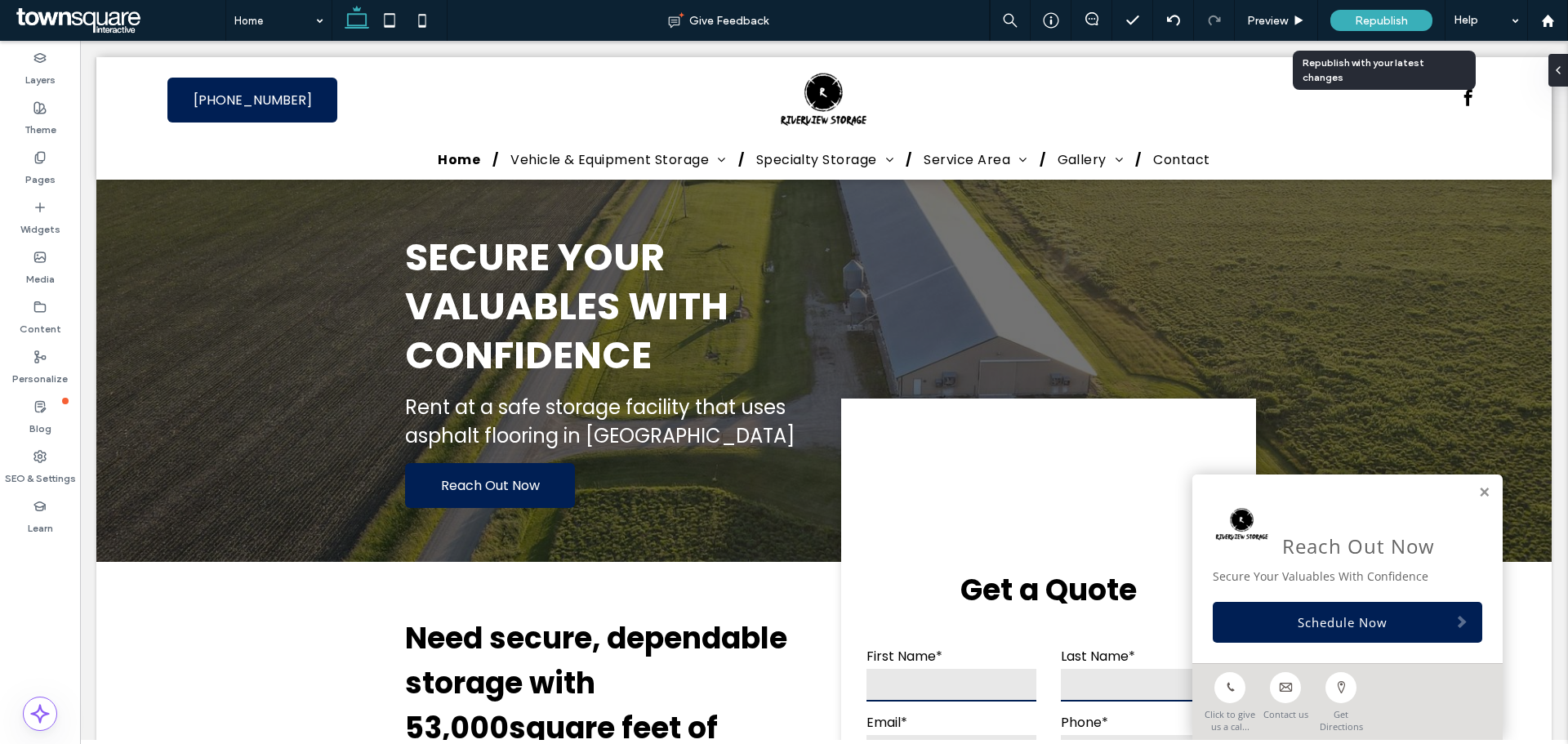
click at [1375, 9] on div "Republish" at bounding box center [1381, 20] width 102 height 41
click at [1408, 27] on div "Republish" at bounding box center [1381, 20] width 102 height 21
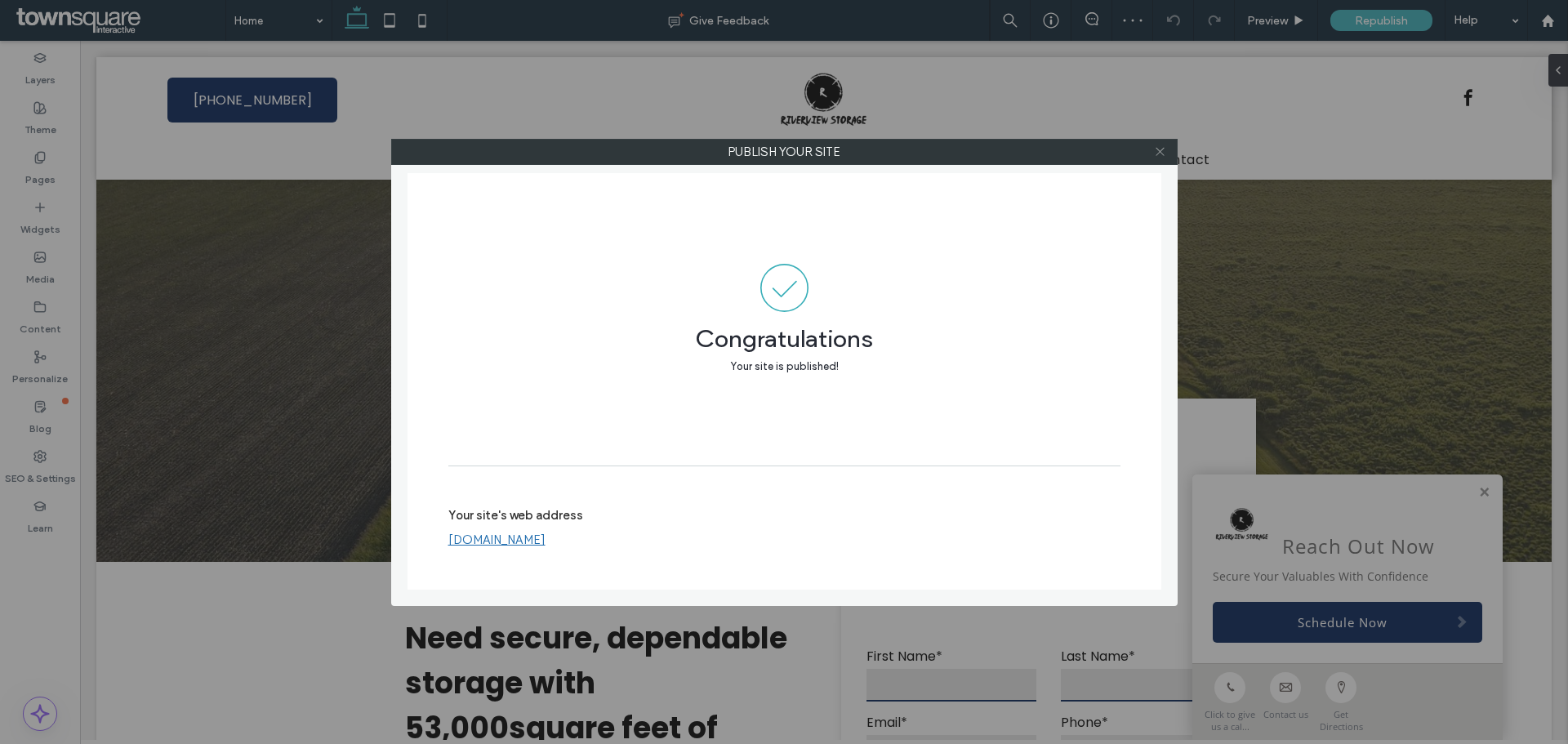
click at [1160, 156] on icon at bounding box center [1159, 151] width 12 height 12
